Goal: Contribute content: Contribute content

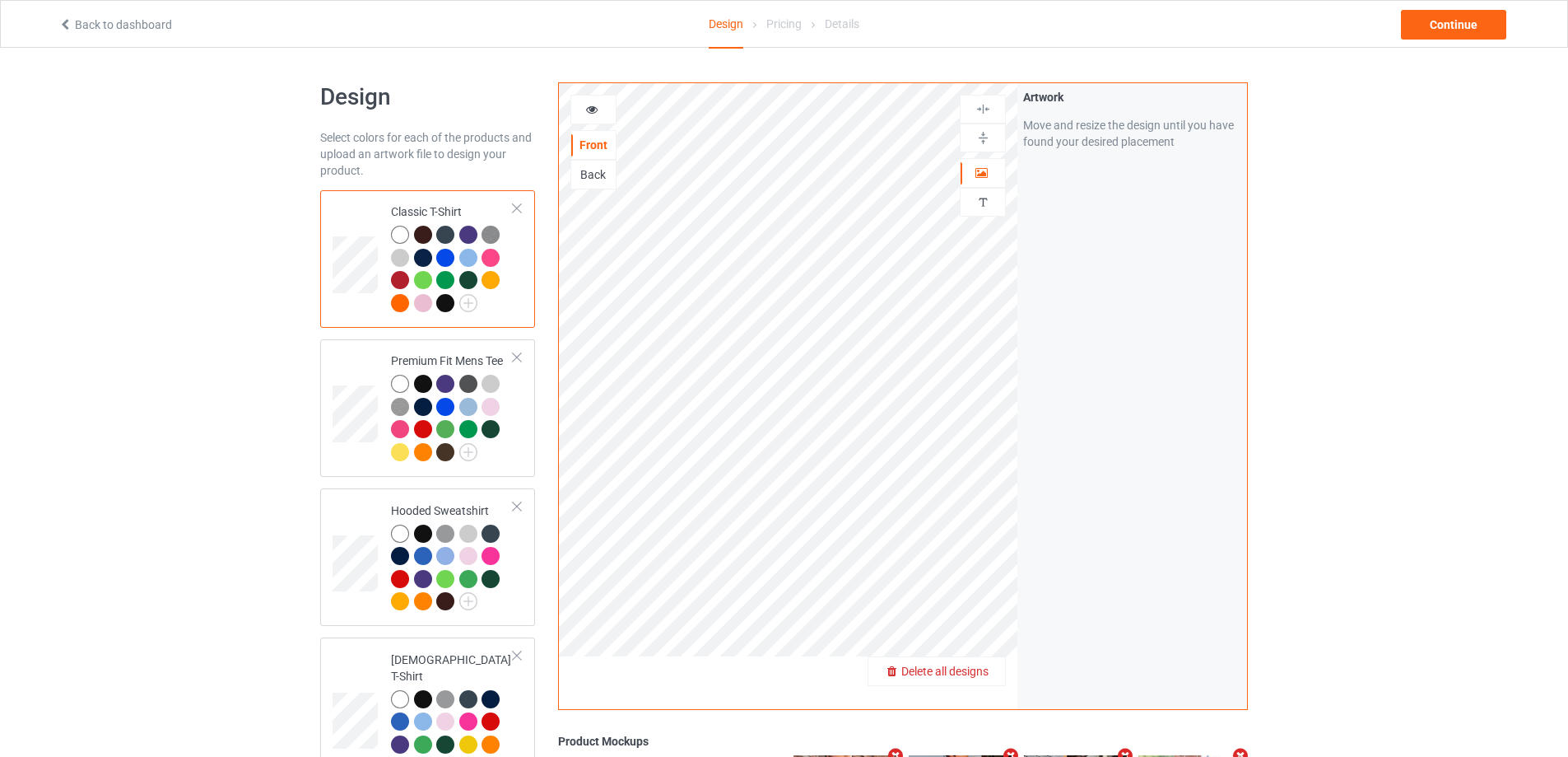
click at [993, 669] on div "Delete all designs" at bounding box center [937, 671] width 137 height 17
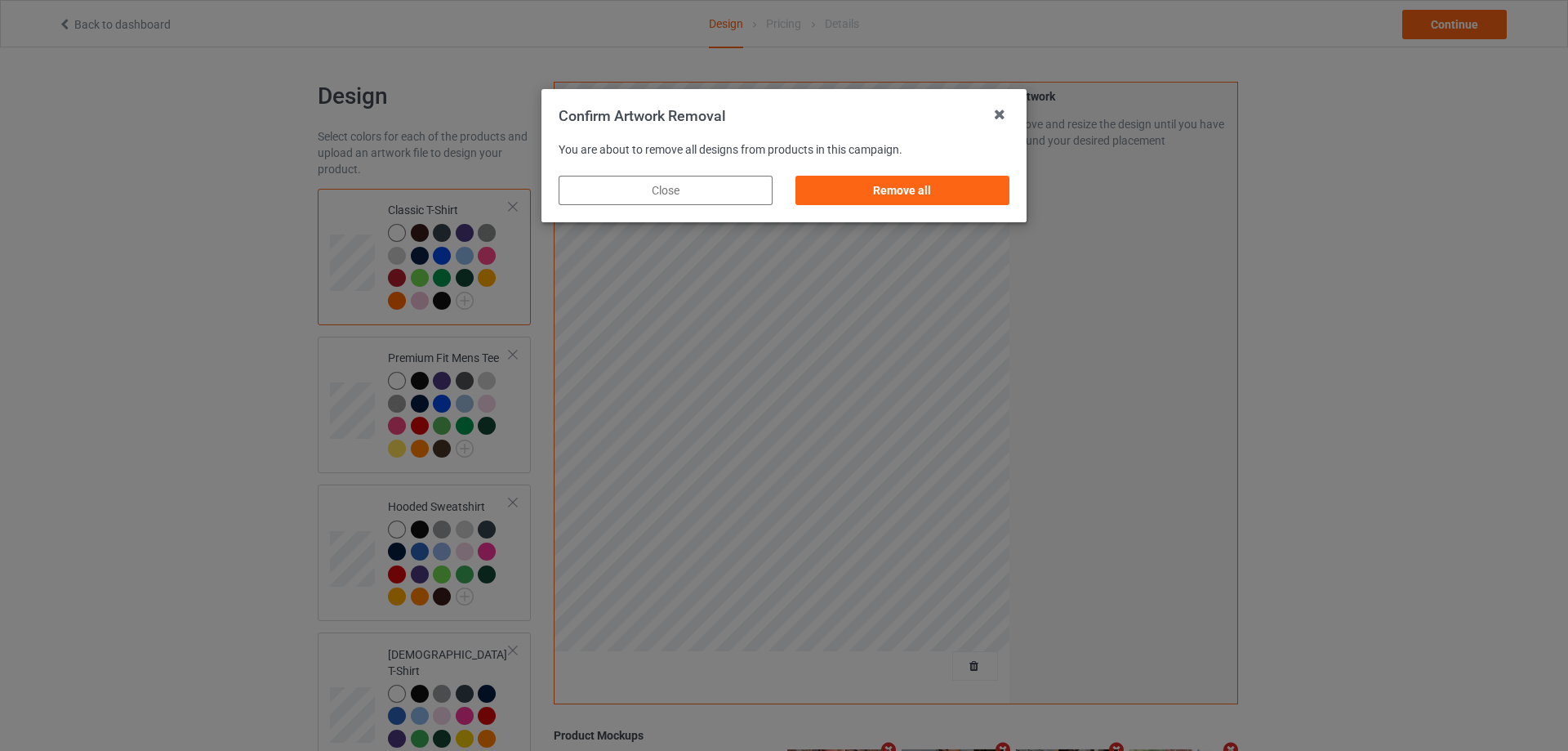
drag, startPoint x: 940, startPoint y: 167, endPoint x: 945, endPoint y: 192, distance: 25.5
click at [941, 170] on div "Remove all" at bounding box center [902, 190] width 236 height 52
click at [945, 193] on div "Remove all" at bounding box center [901, 190] width 214 height 30
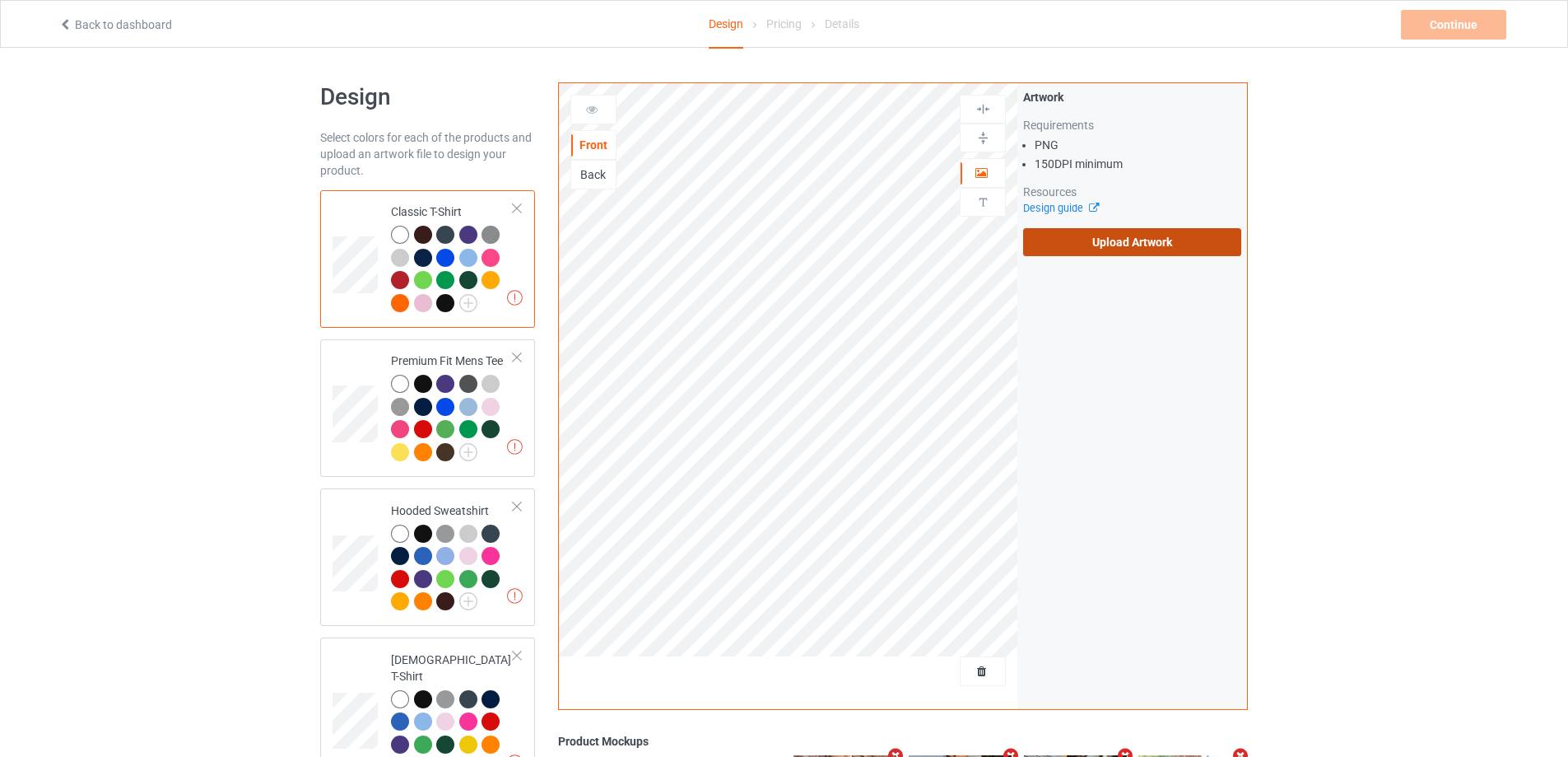
click at [1095, 239] on label "Upload Artwork" at bounding box center [1132, 242] width 218 height 28
click at [0, 0] on input "Upload Artwork" at bounding box center [0, 0] width 0 height 0
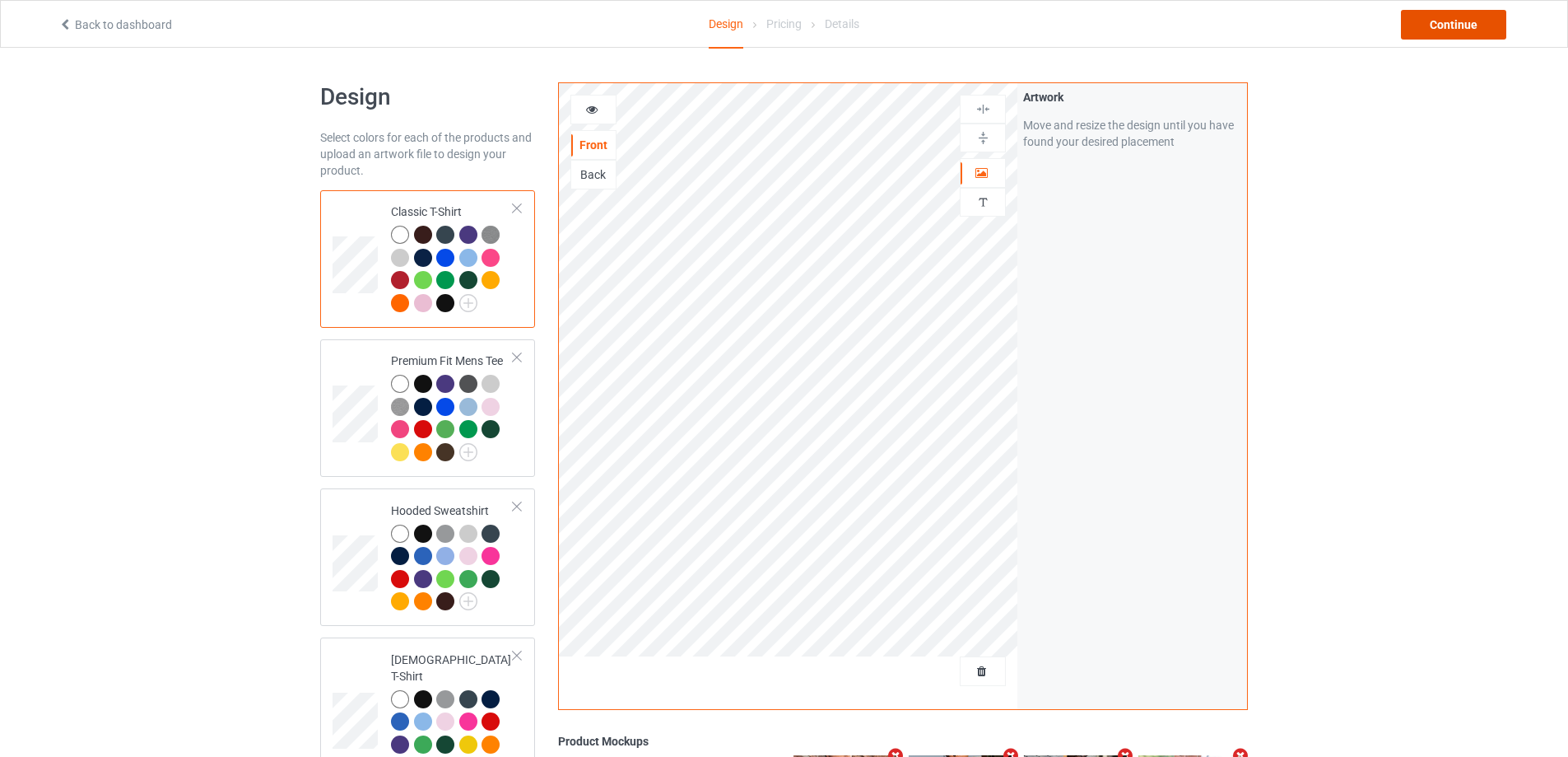
click at [1446, 12] on div "Continue" at bounding box center [1454, 25] width 105 height 30
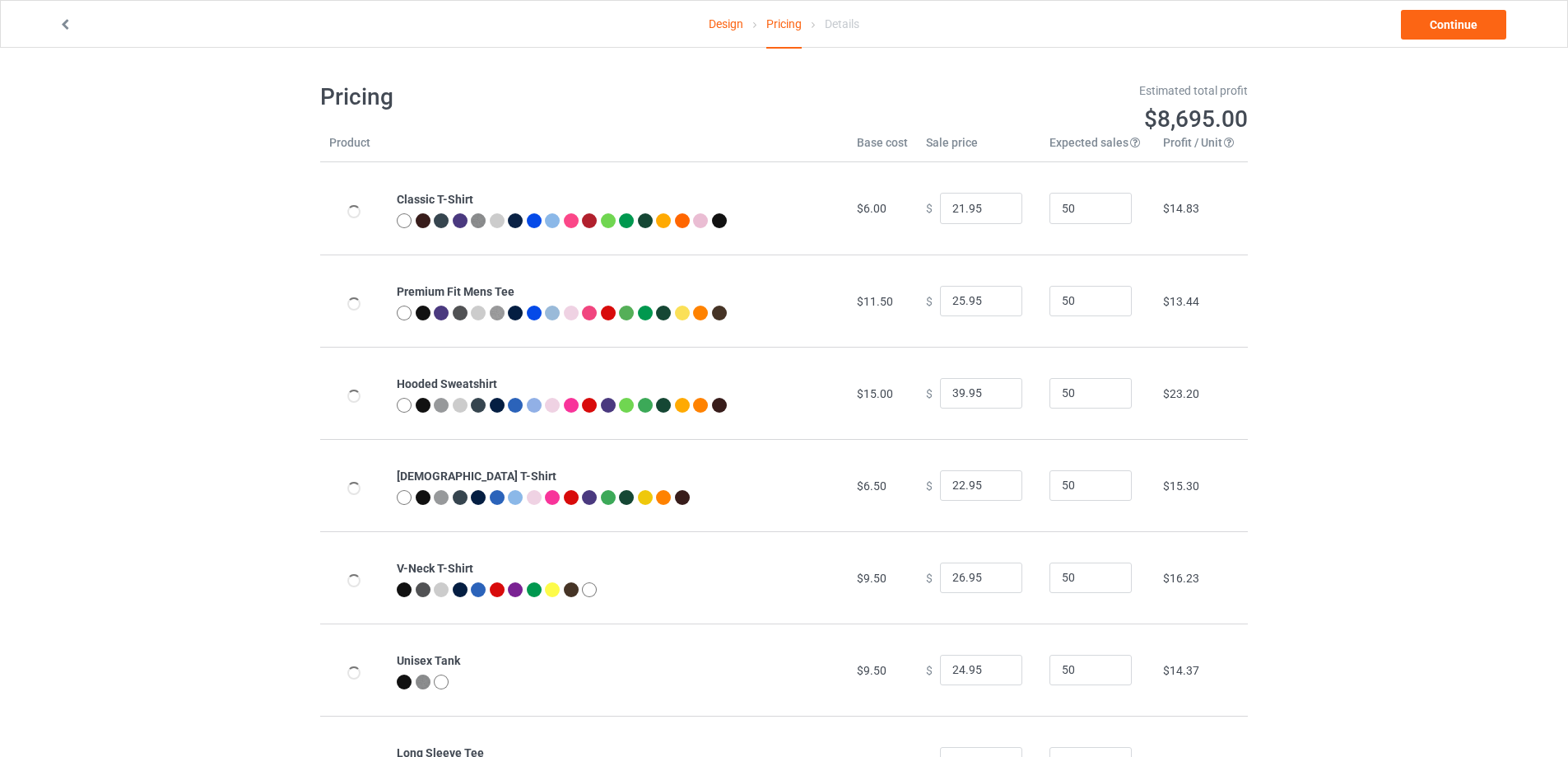
click at [1446, 17] on link "Continue" at bounding box center [1454, 25] width 105 height 30
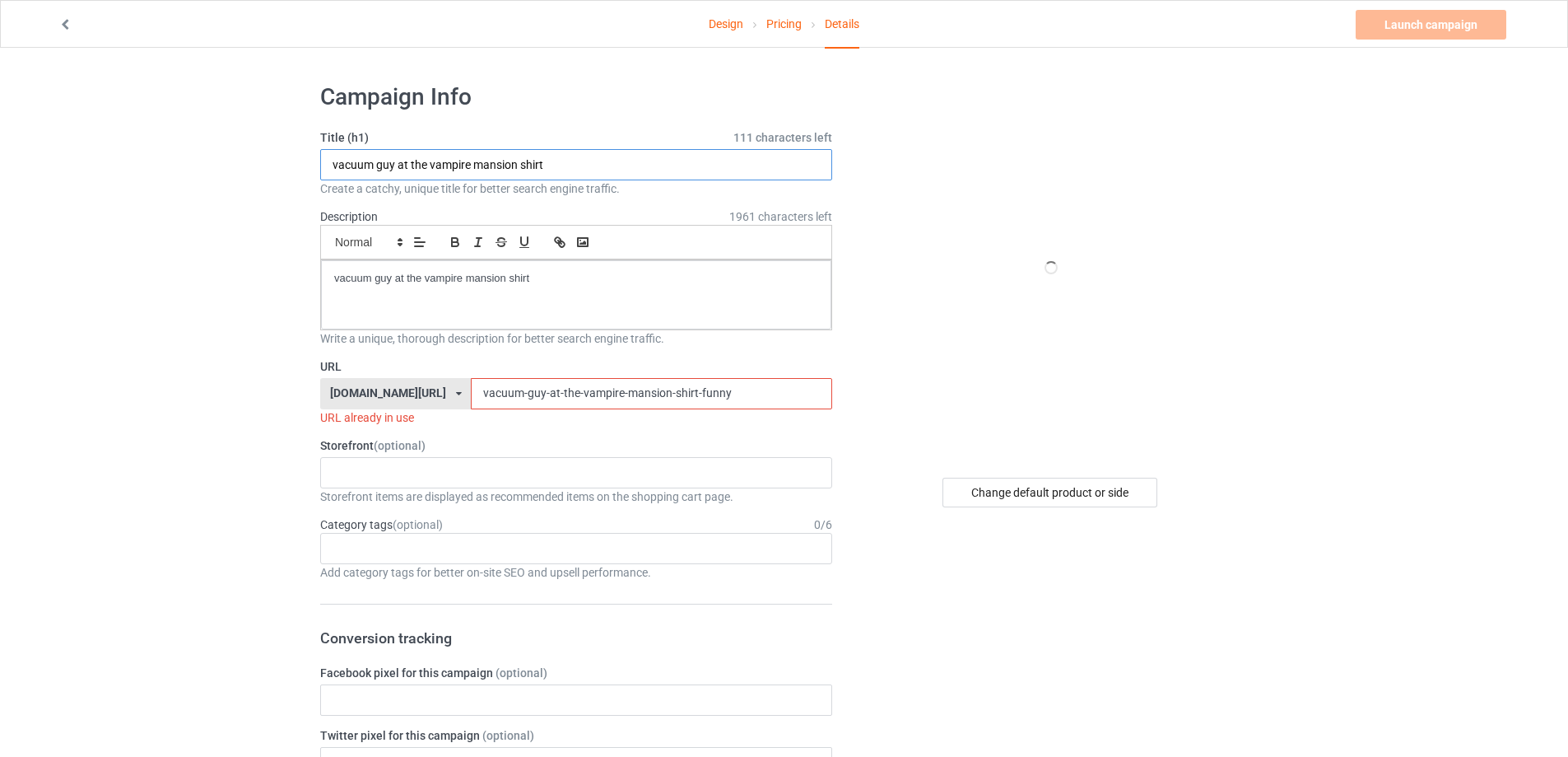
drag, startPoint x: 403, startPoint y: 153, endPoint x: 94, endPoint y: 155, distance: 309.0
paste input "gianmarco ROKIT Glyph S"
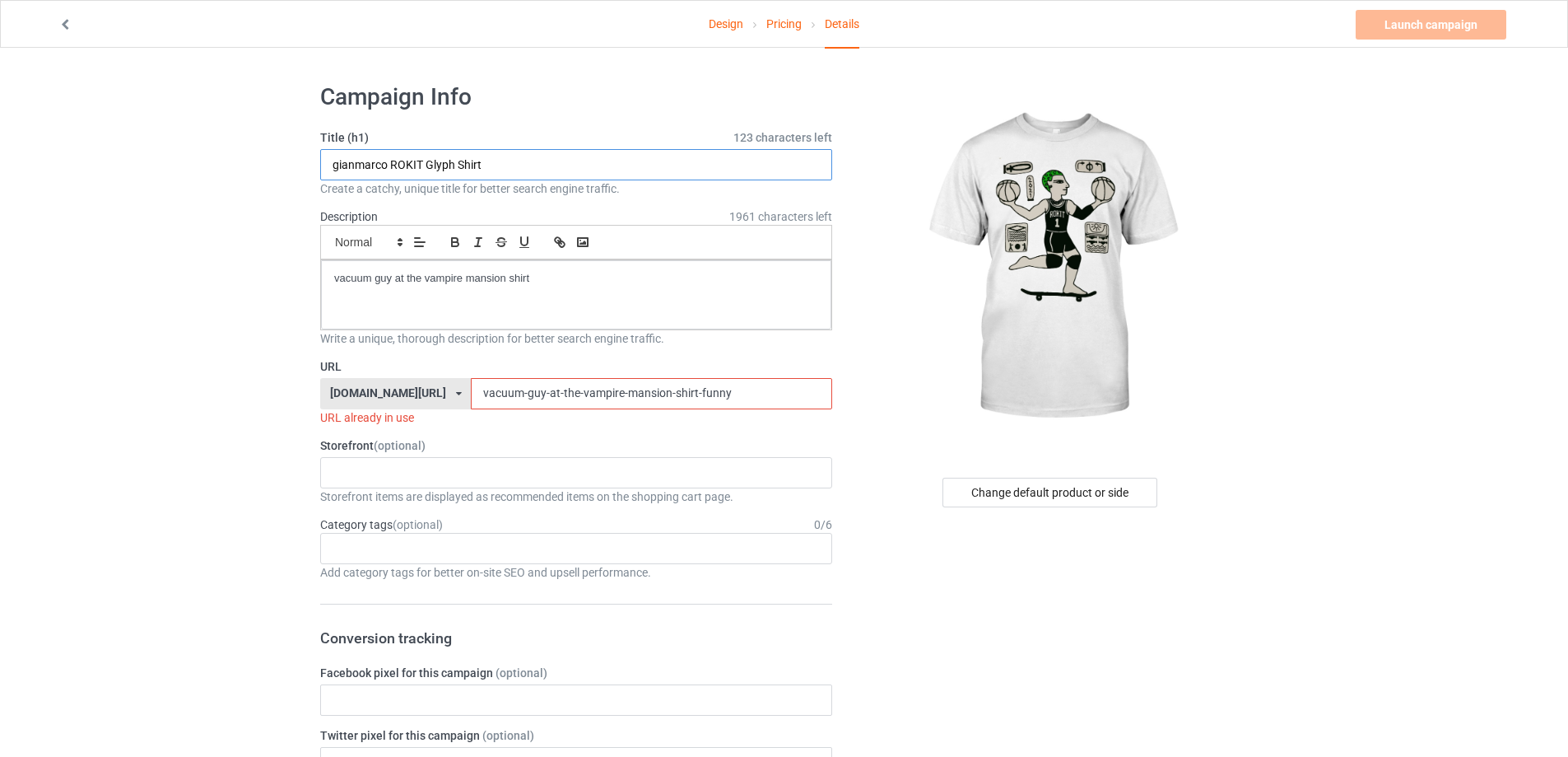
type input "gianmarco ROKIT Glyph Shirt"
drag, startPoint x: 529, startPoint y: 282, endPoint x: 172, endPoint y: 282, distance: 357.0
drag, startPoint x: 761, startPoint y: 396, endPoint x: 299, endPoint y: 379, distance: 462.3
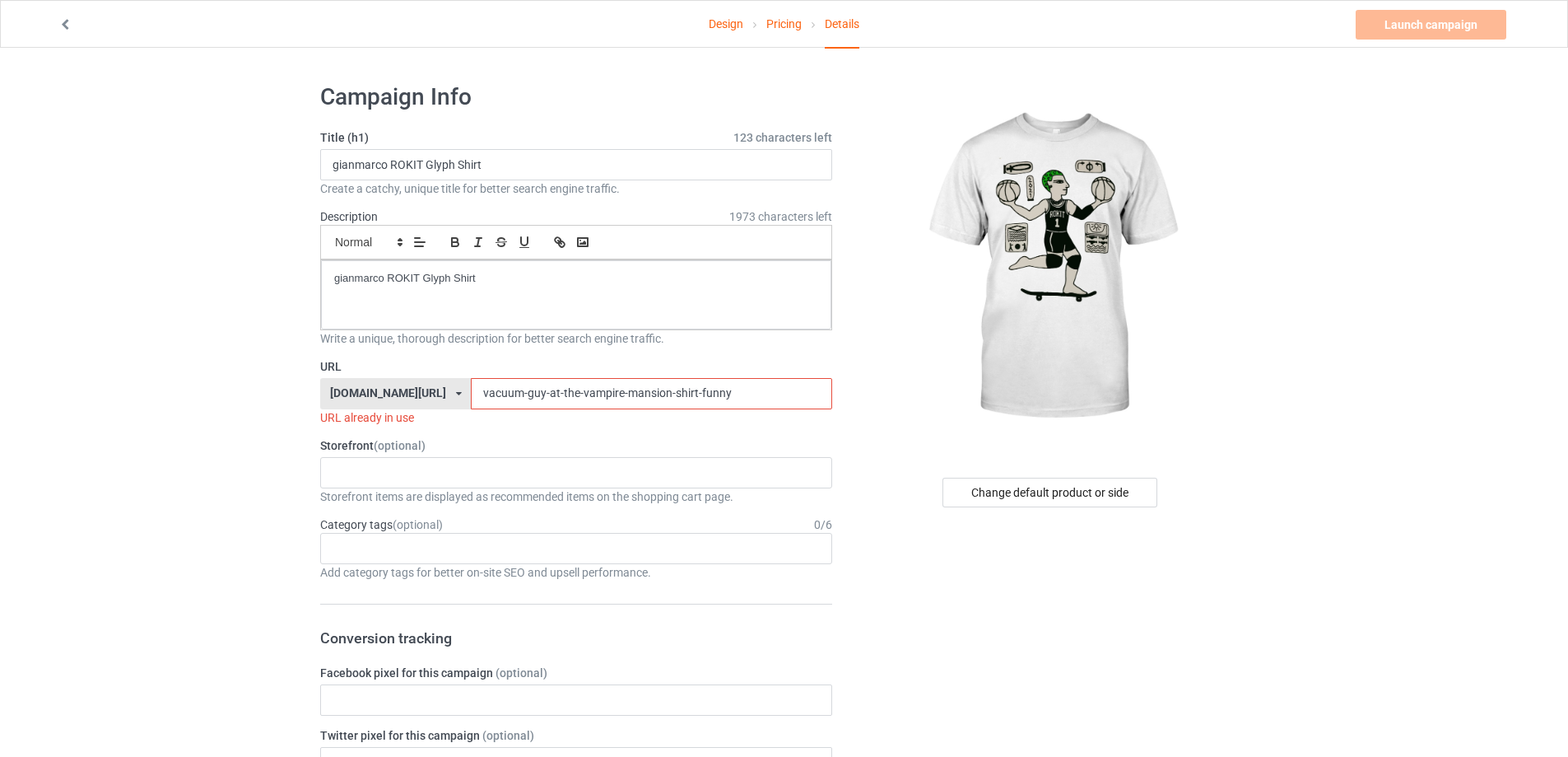
paste input "gianmarco-rokit-glyph-shirt"
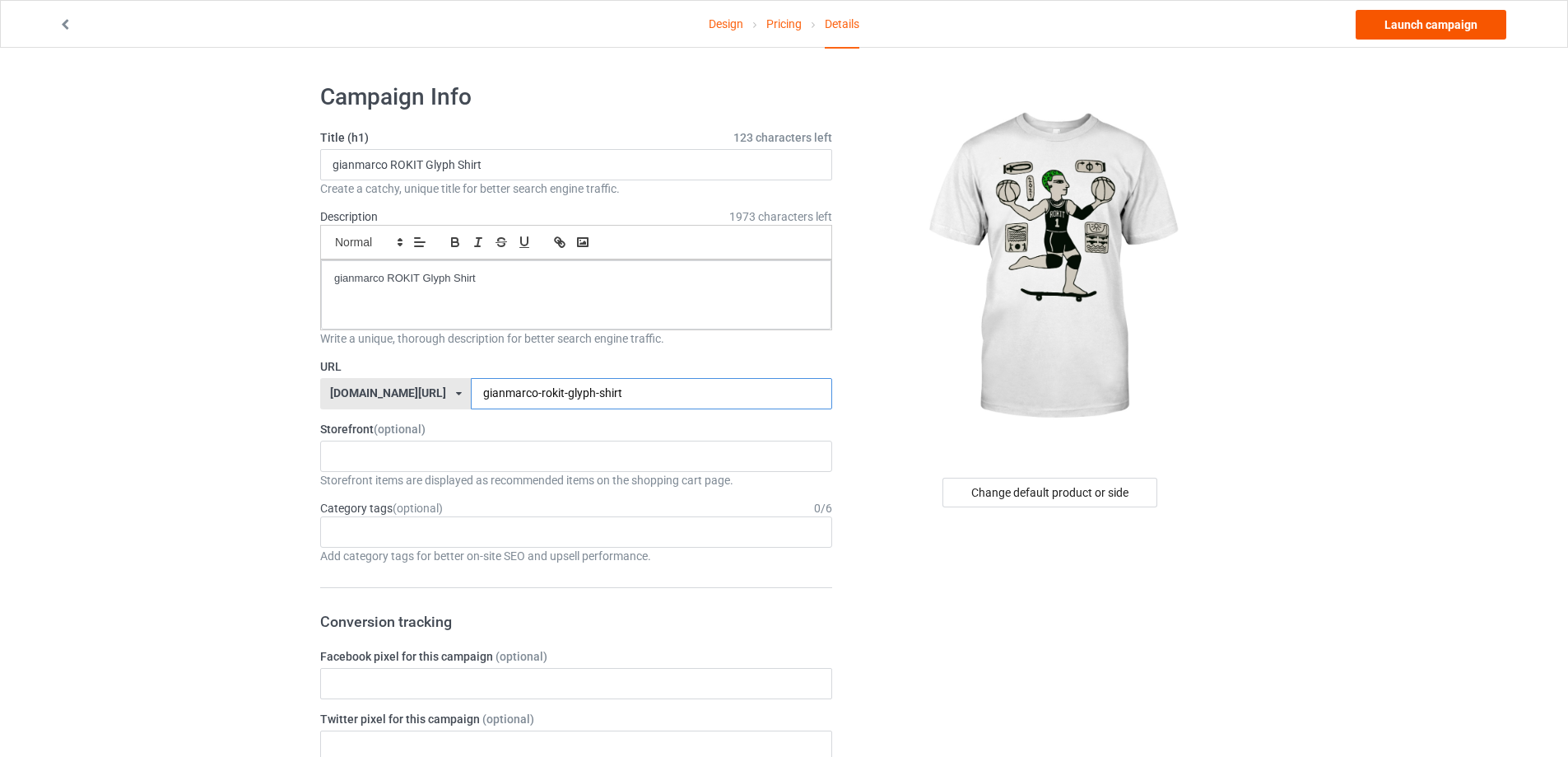
type input "gianmarco-rokit-glyph-shirt"
click at [1446, 33] on link "Launch campaign" at bounding box center [1431, 25] width 151 height 30
